Goal: Information Seeking & Learning: Learn about a topic

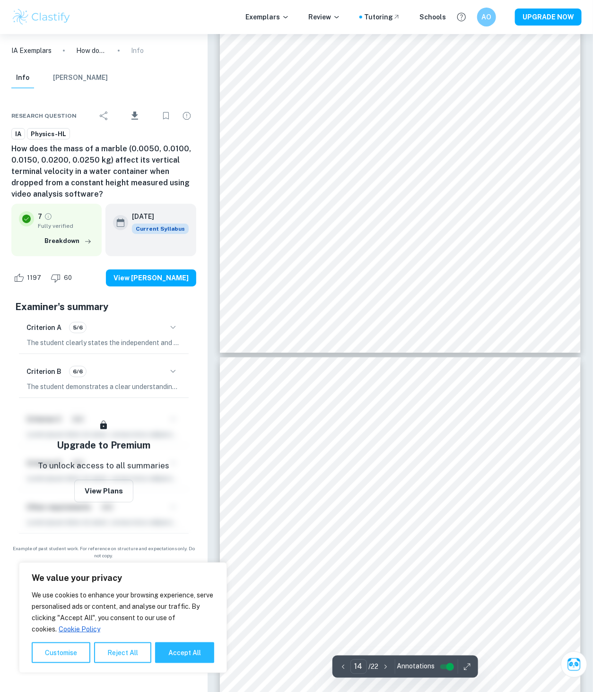
scroll to position [6568, 0]
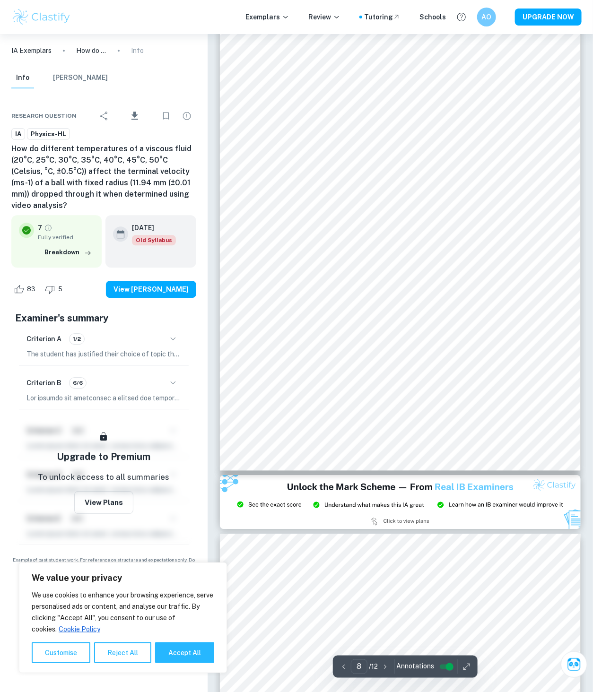
scroll to position [3468, 0]
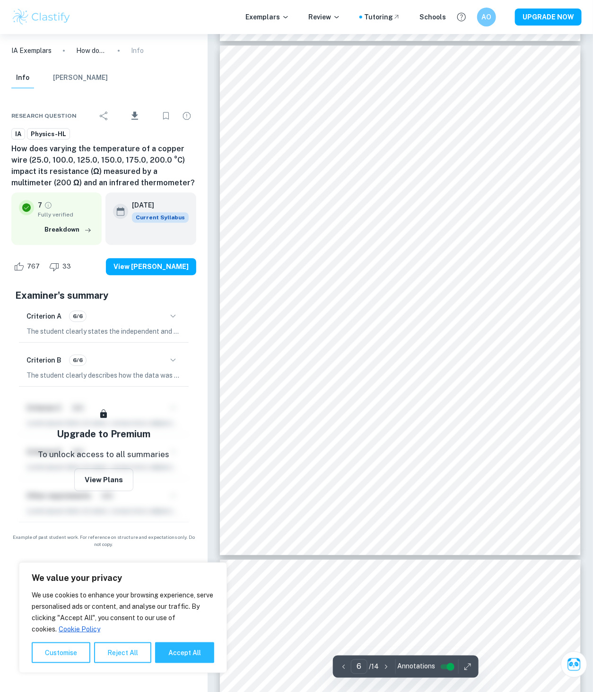
scroll to position [2155, 0]
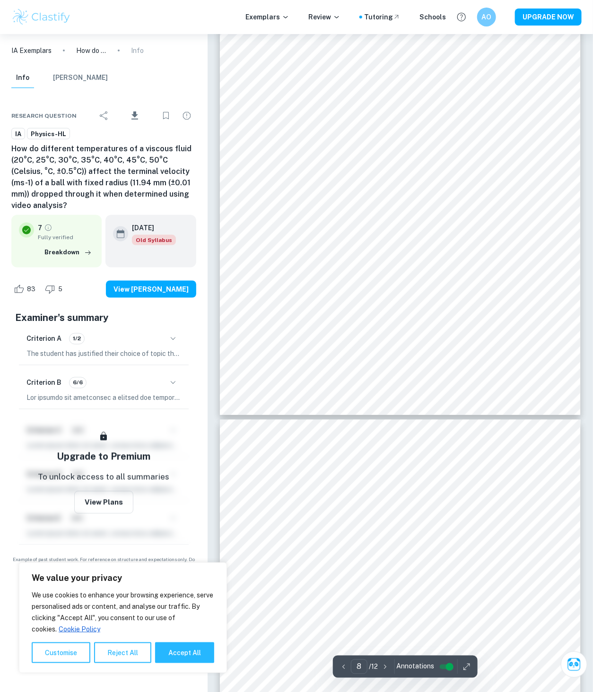
scroll to position [2977, 0]
